Goal: Task Accomplishment & Management: Use online tool/utility

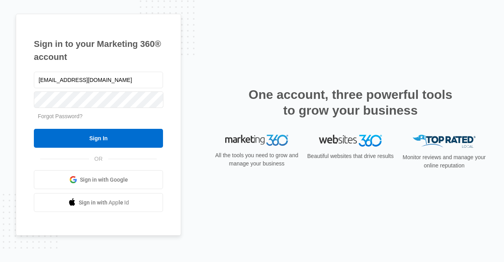
type input "[EMAIL_ADDRESS][DOMAIN_NAME]"
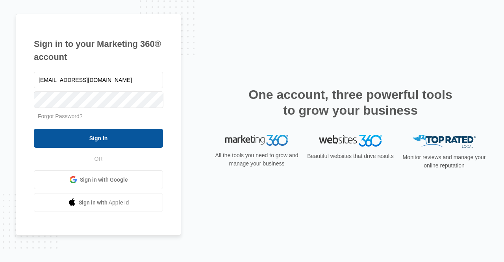
click at [124, 134] on input "Sign In" at bounding box center [98, 138] width 129 height 19
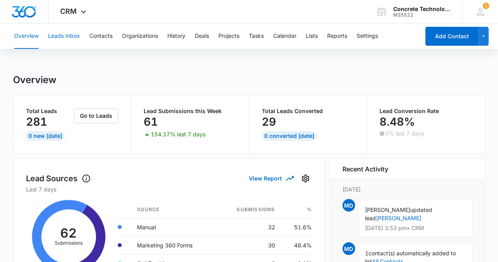
click at [61, 37] on button "Leads Inbox" at bounding box center [64, 36] width 32 height 25
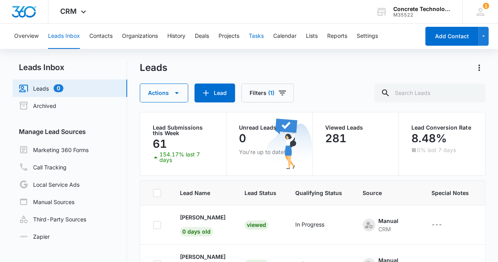
click at [261, 37] on button "Tasks" at bounding box center [256, 36] width 15 height 25
